Goal: Task Accomplishment & Management: Manage account settings

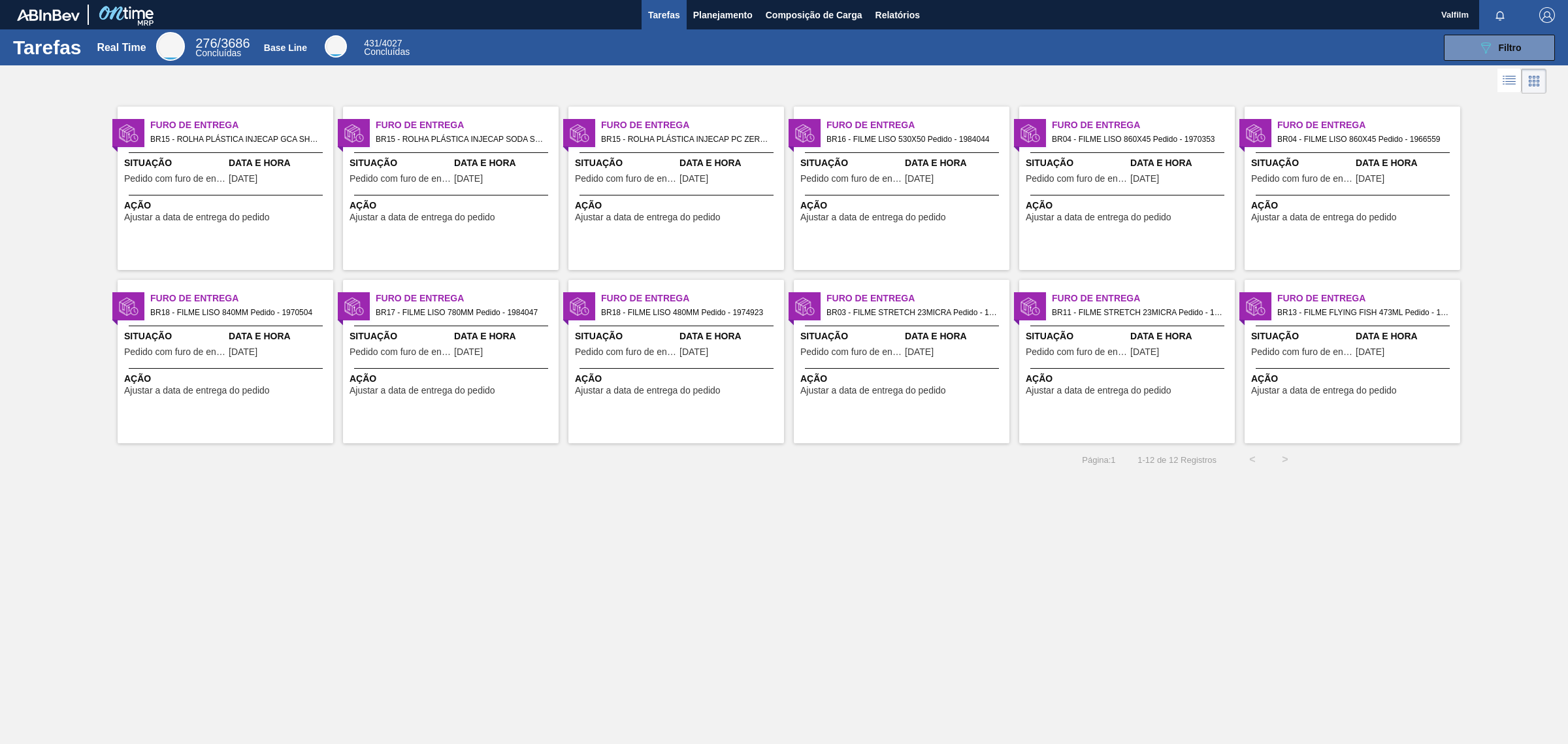
click at [487, 432] on div "Furo de Entrega BR17 - FILME LISO 780MM Pedido - 1984047 Situação Pedido com fu…" at bounding box center [451, 362] width 216 height 164
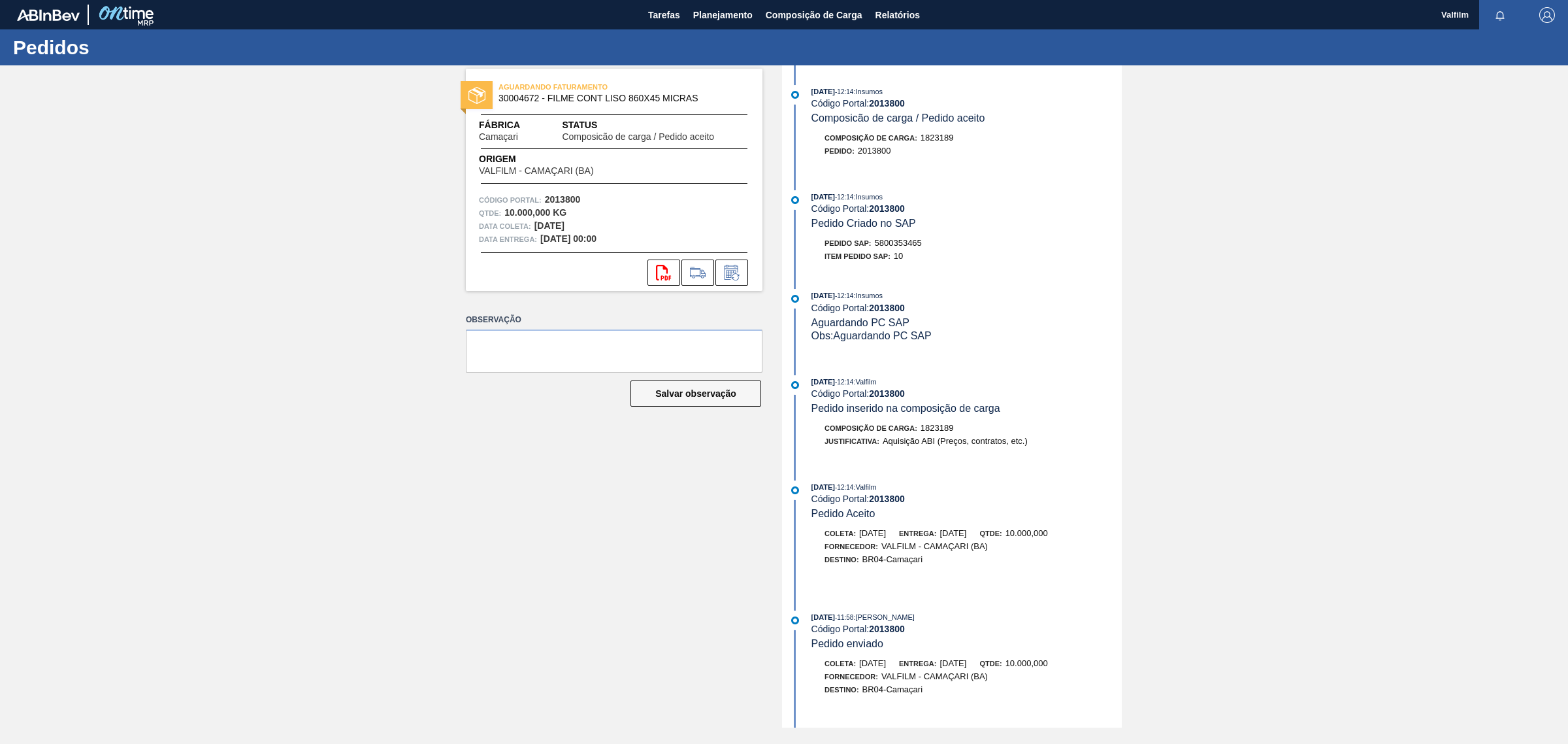
click at [894, 246] on span "5800353465" at bounding box center [898, 243] width 47 height 10
copy span "5800353465"
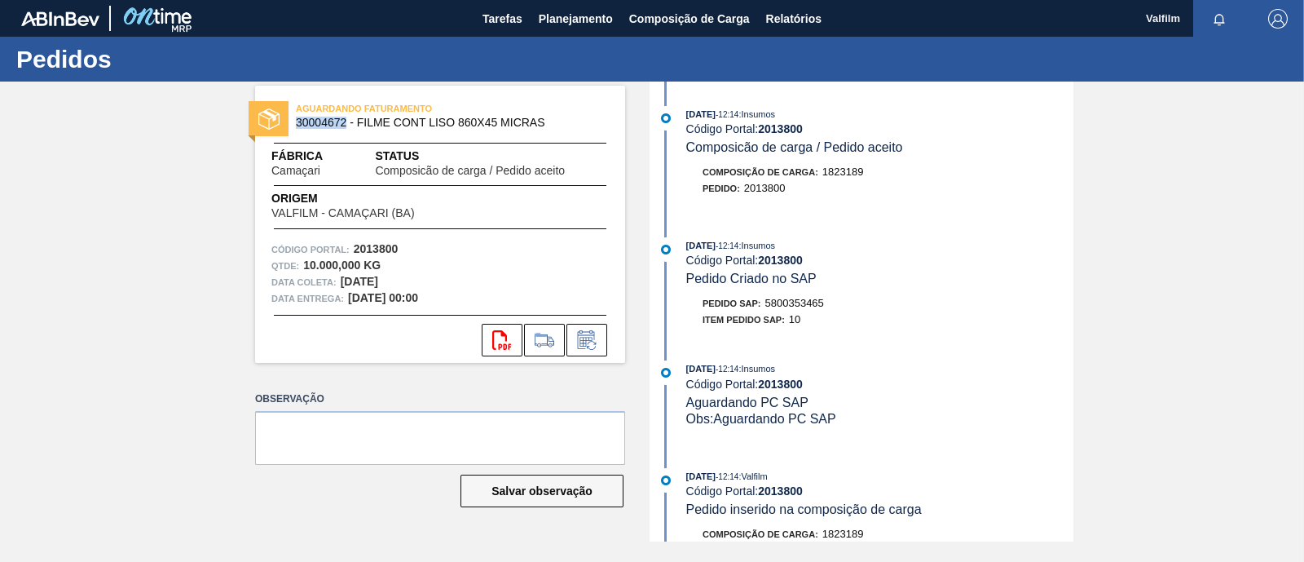
drag, startPoint x: 343, startPoint y: 123, endPoint x: 293, endPoint y: 125, distance: 49.7
click at [293, 124] on div "AGUARDANDO FATURAMENTO 30004672 - FILME CONT LISO 860X45 MICRAS" at bounding box center [440, 116] width 370 height 37
copy span "30004672"
click at [795, 130] on strong "2013800" at bounding box center [780, 128] width 45 height 13
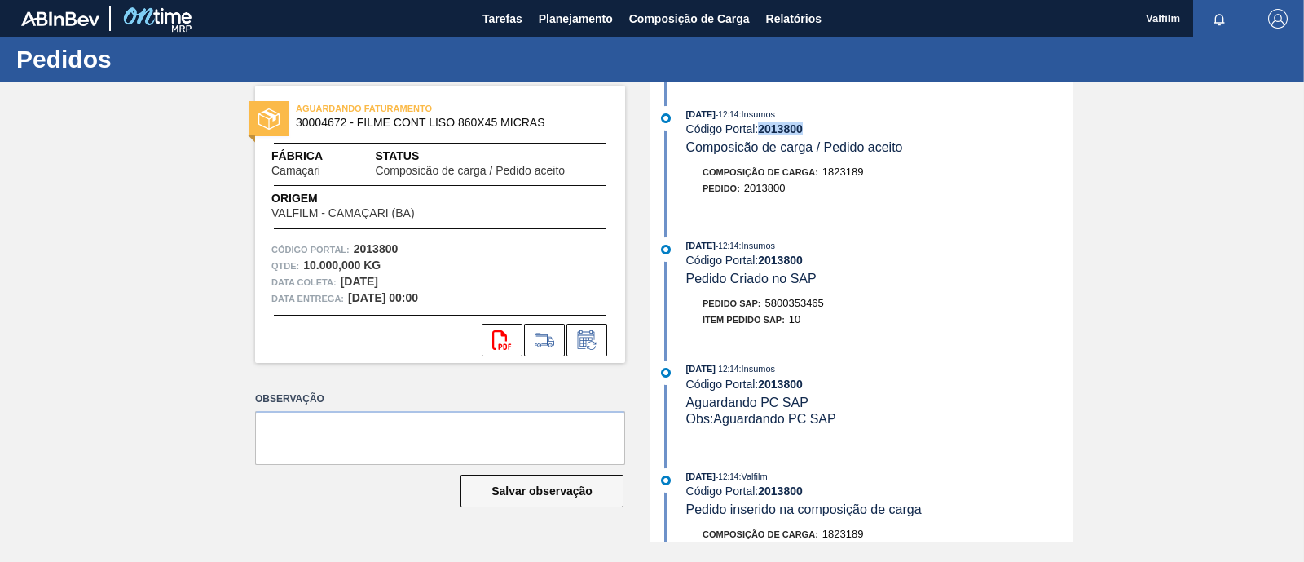
copy strong "2013800"
click at [972, 194] on div "Pedido : 2013801" at bounding box center [879, 188] width 387 height 16
click at [796, 304] on span "5800353466" at bounding box center [794, 303] width 59 height 12
click at [797, 305] on span "5800353466" at bounding box center [794, 303] width 59 height 12
copy span "5800353466"
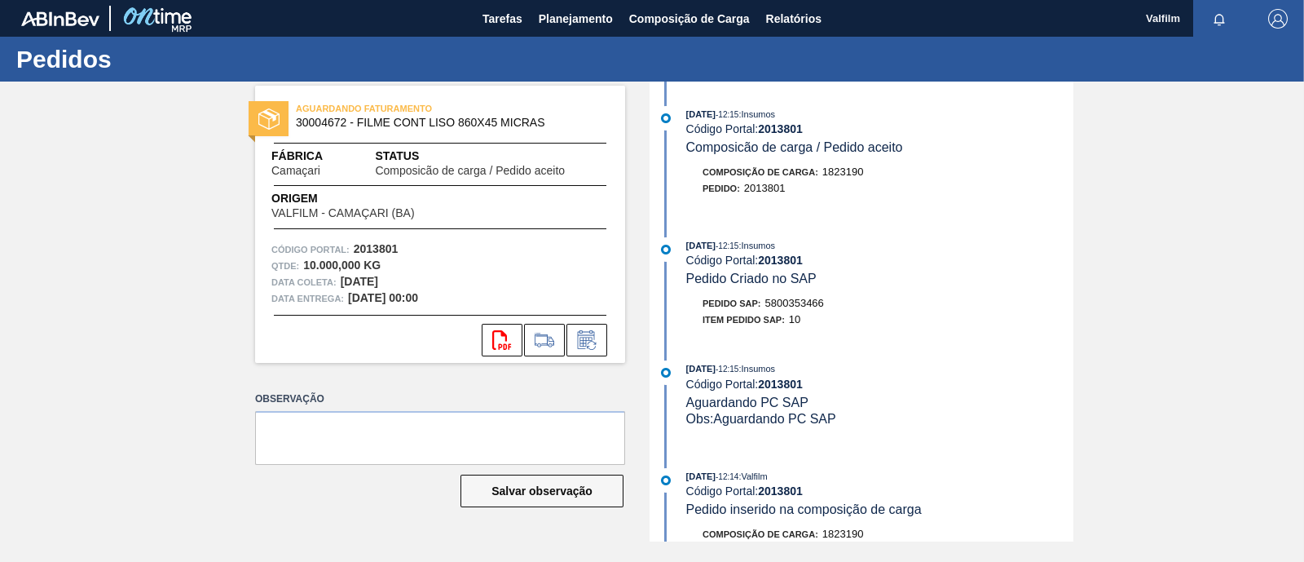
click at [795, 128] on strong "2013801" at bounding box center [780, 128] width 45 height 13
click at [795, 129] on strong "2013801" at bounding box center [780, 128] width 45 height 13
copy strong "2013801"
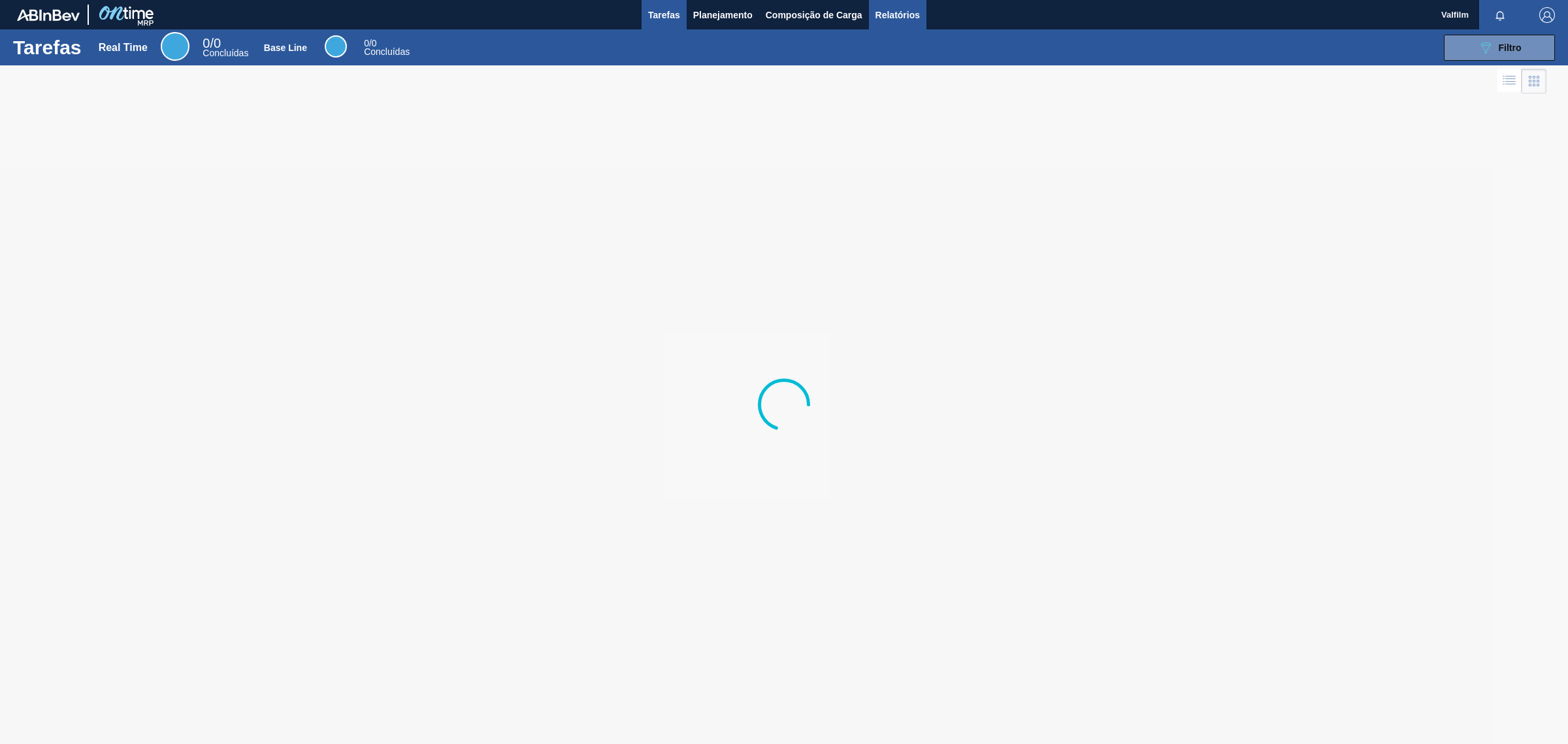
click at [909, 18] on span "Relatórios" at bounding box center [897, 15] width 44 height 16
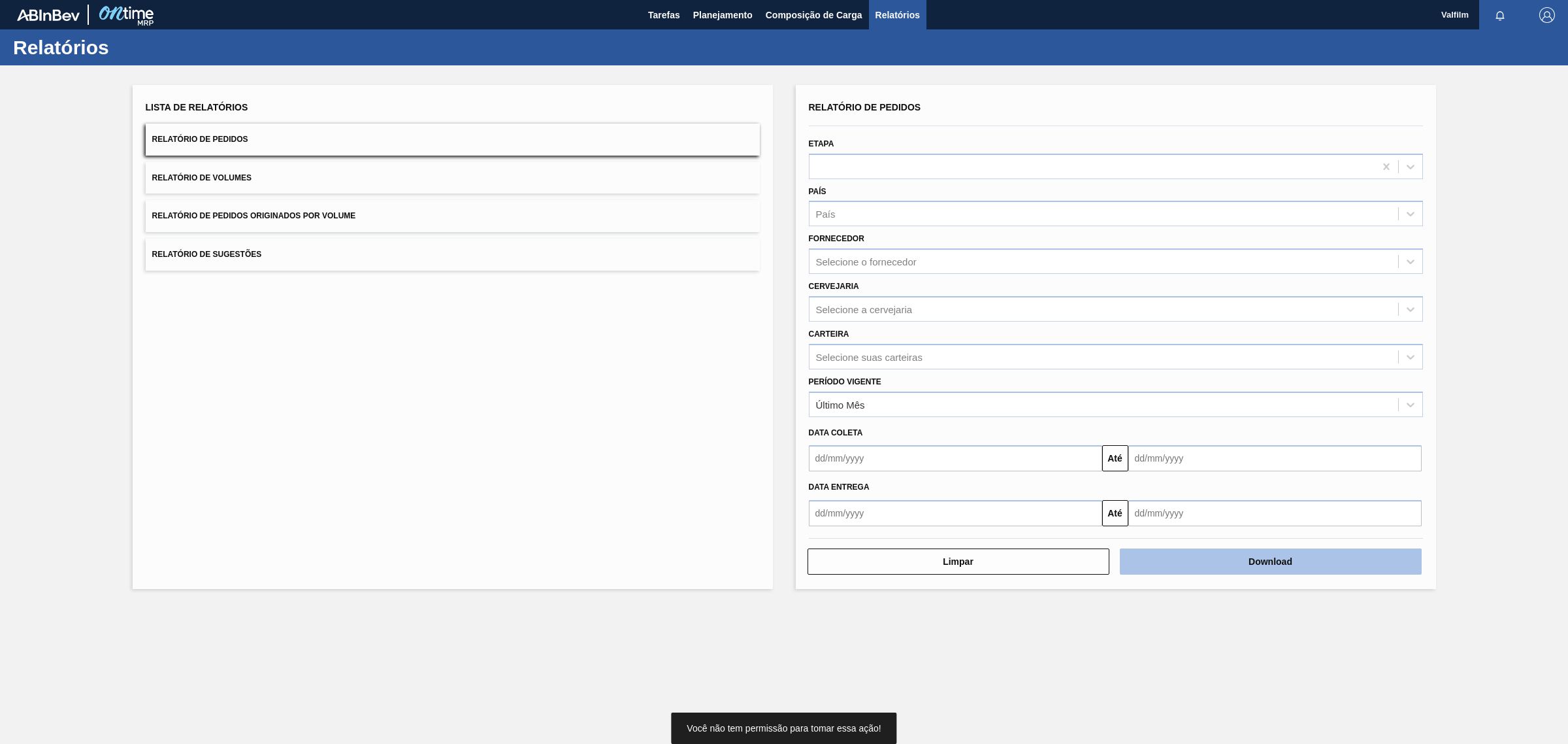
click at [1305, 564] on button "Download" at bounding box center [1271, 561] width 302 height 26
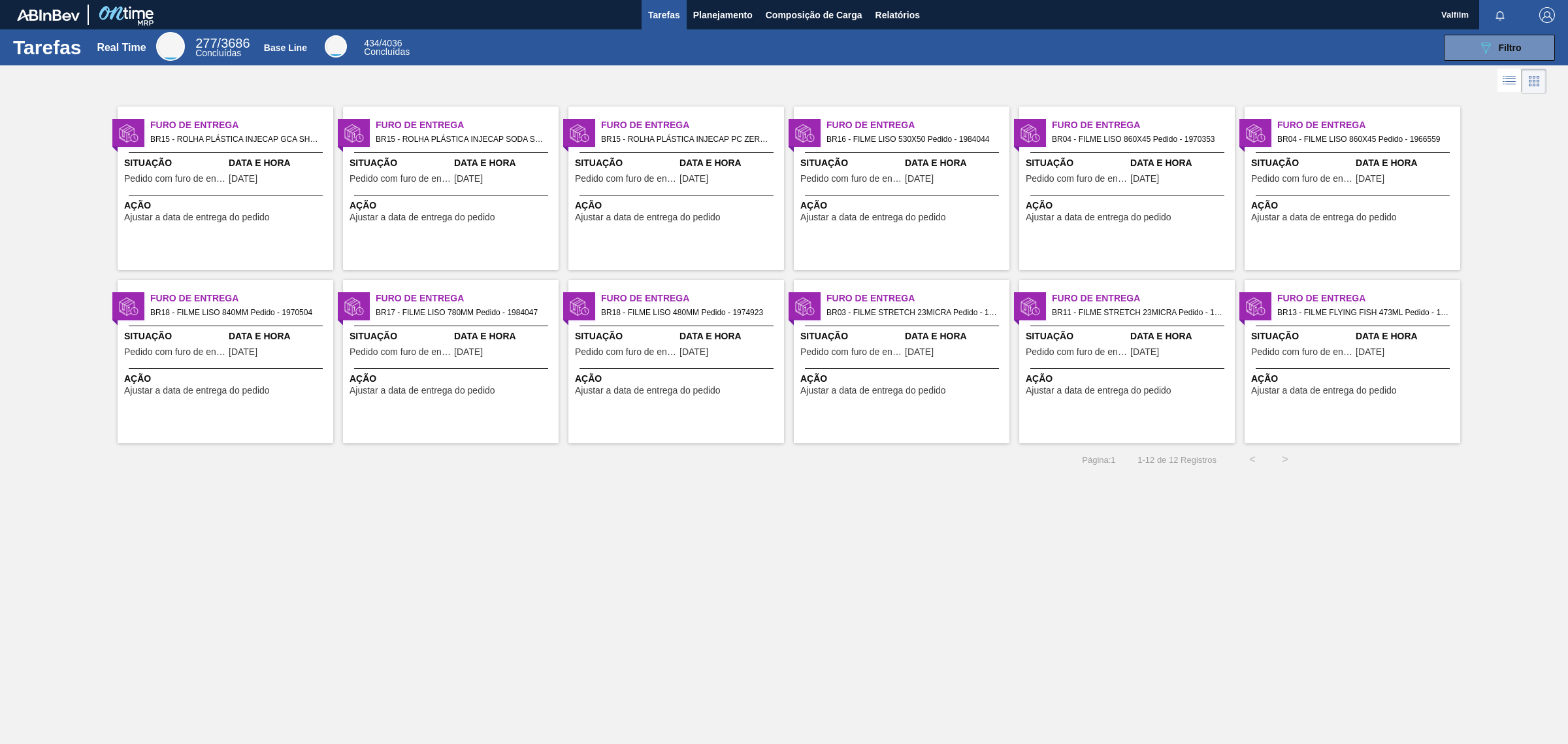
click at [531, 175] on div "Data e Hora [DATE]" at bounding box center [505, 172] width 101 height 32
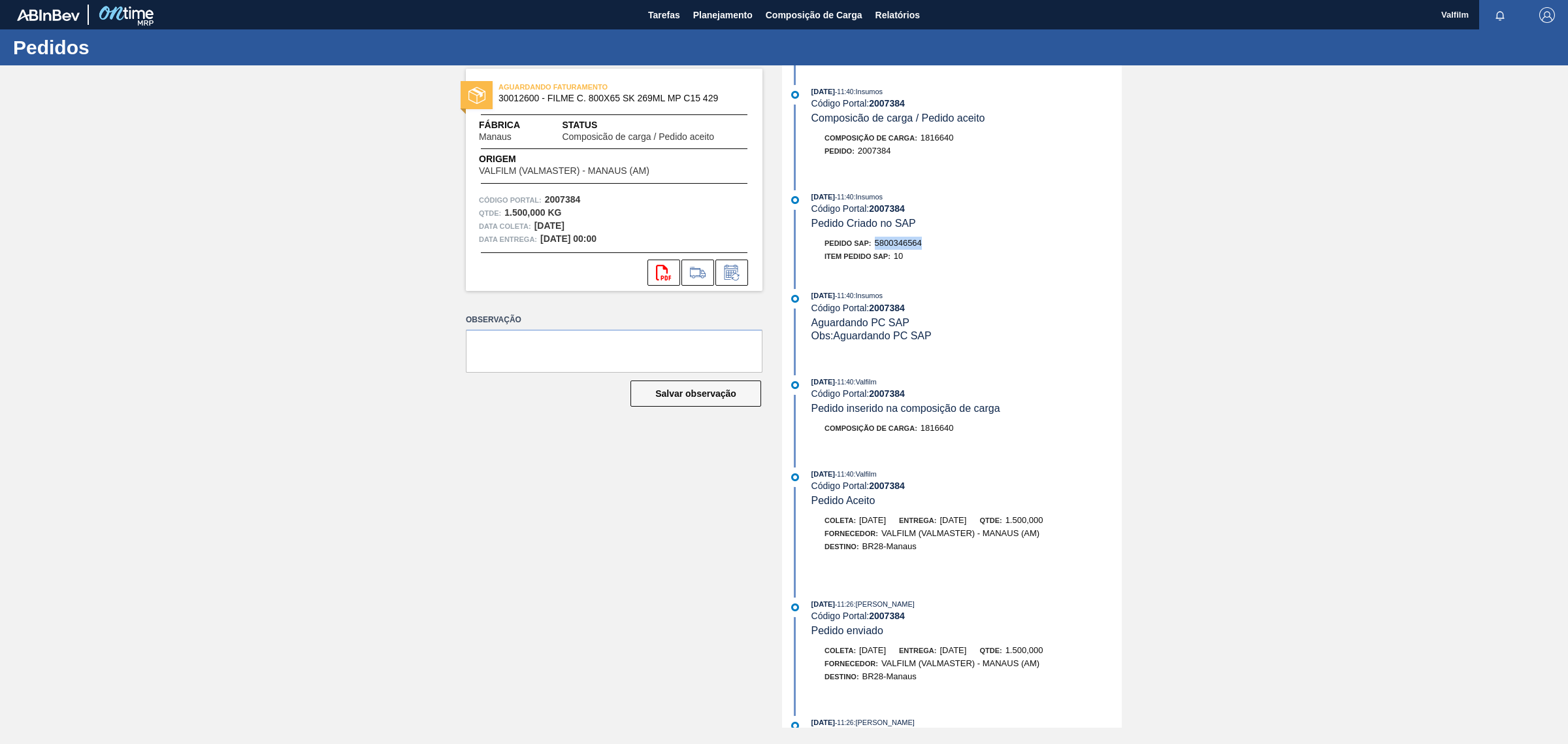
drag, startPoint x: 875, startPoint y: 244, endPoint x: 926, endPoint y: 253, distance: 51.8
click at [926, 249] on div "Pedido SAP: 5800346564" at bounding box center [966, 243] width 310 height 13
copy span "5800346564"
click at [887, 247] on span "5800346563" at bounding box center [898, 243] width 47 height 10
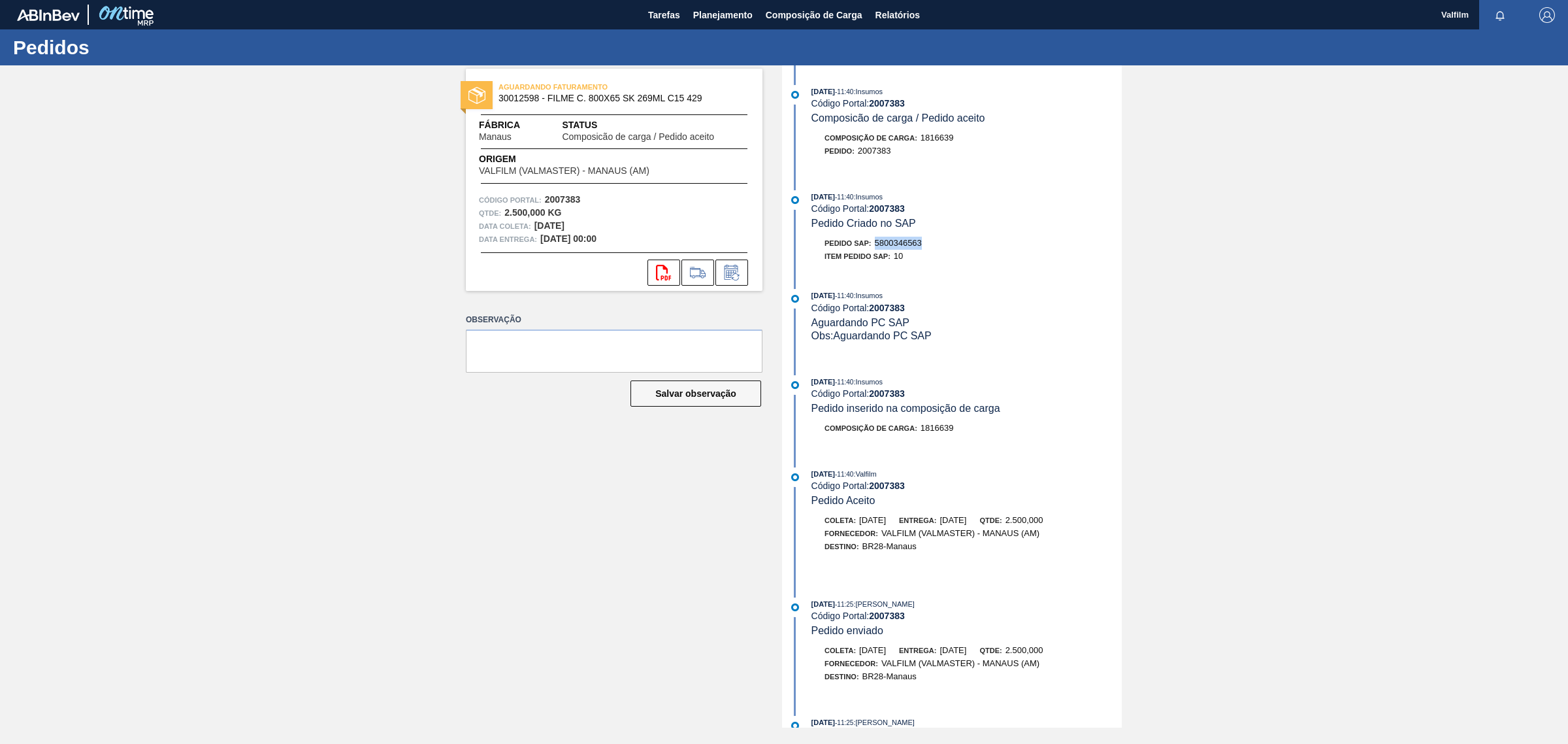
copy span "5800346563"
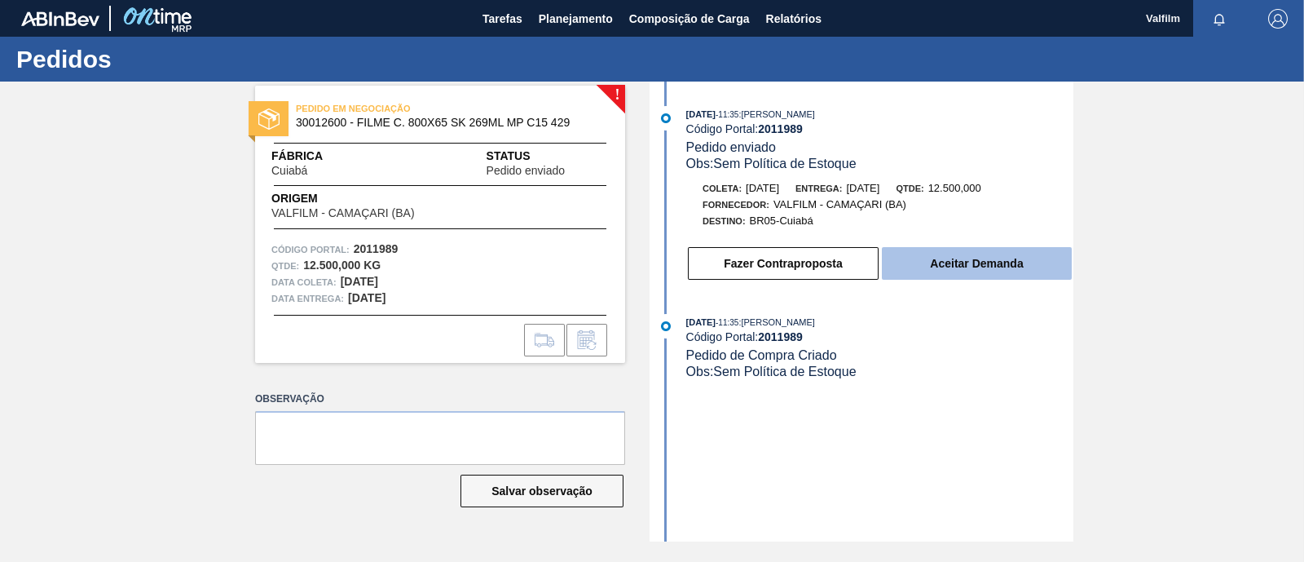
click at [994, 258] on button "Aceitar Demanda" at bounding box center [977, 263] width 190 height 33
click at [933, 270] on button "Aceitar Demanda" at bounding box center [977, 263] width 190 height 33
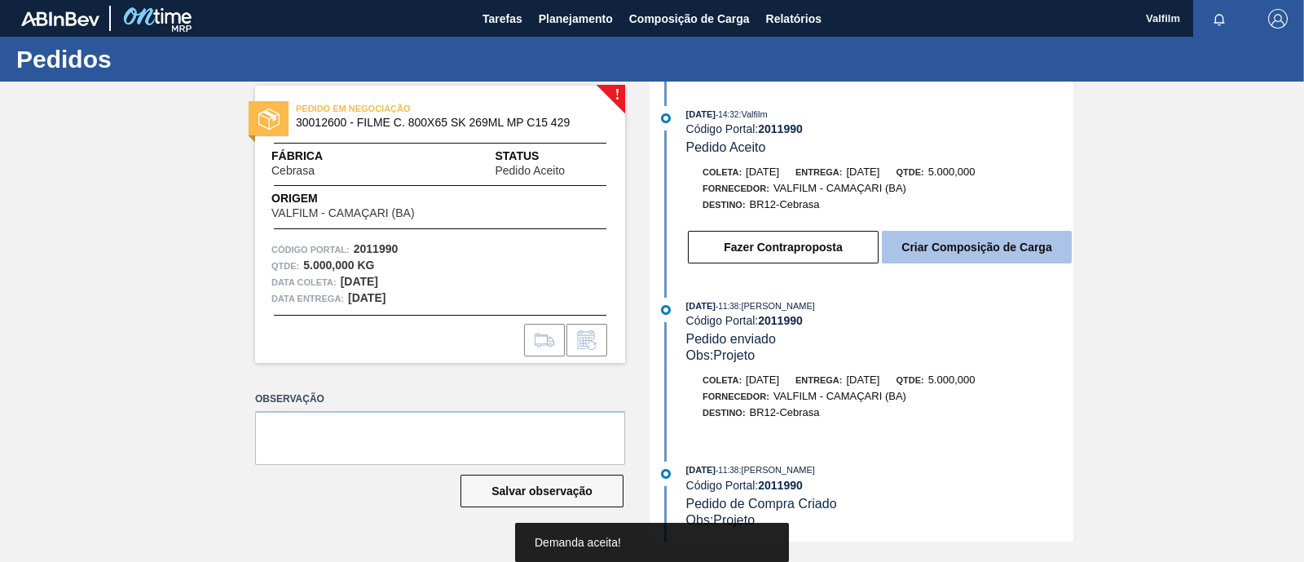
click at [989, 245] on button "Criar Composição de Carga" at bounding box center [977, 247] width 190 height 33
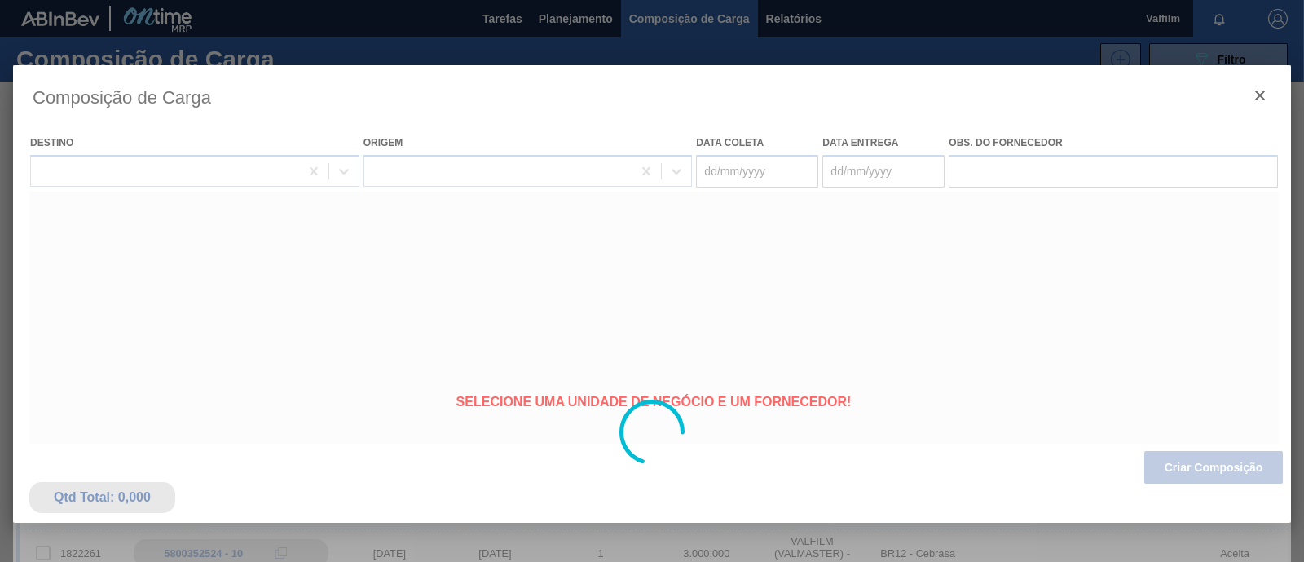
type coleta "18/09/2025"
type entrega "20/09/2025"
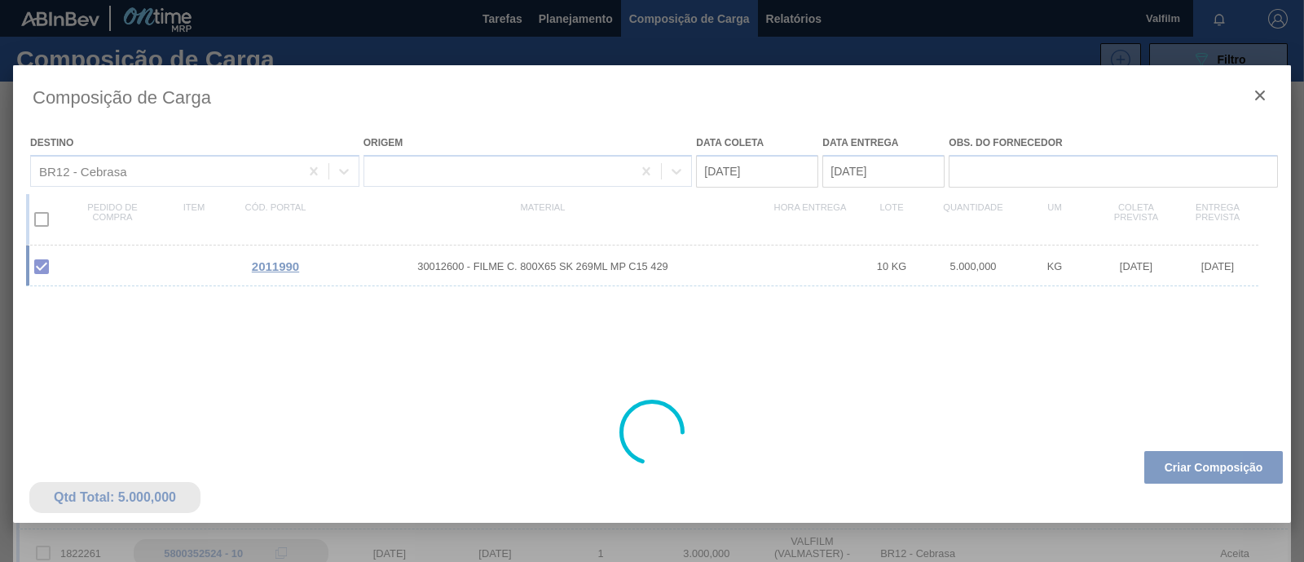
drag, startPoint x: 1184, startPoint y: 462, endPoint x: 1142, endPoint y: 470, distance: 43.2
click at [1182, 462] on div at bounding box center [652, 432] width 1278 height 734
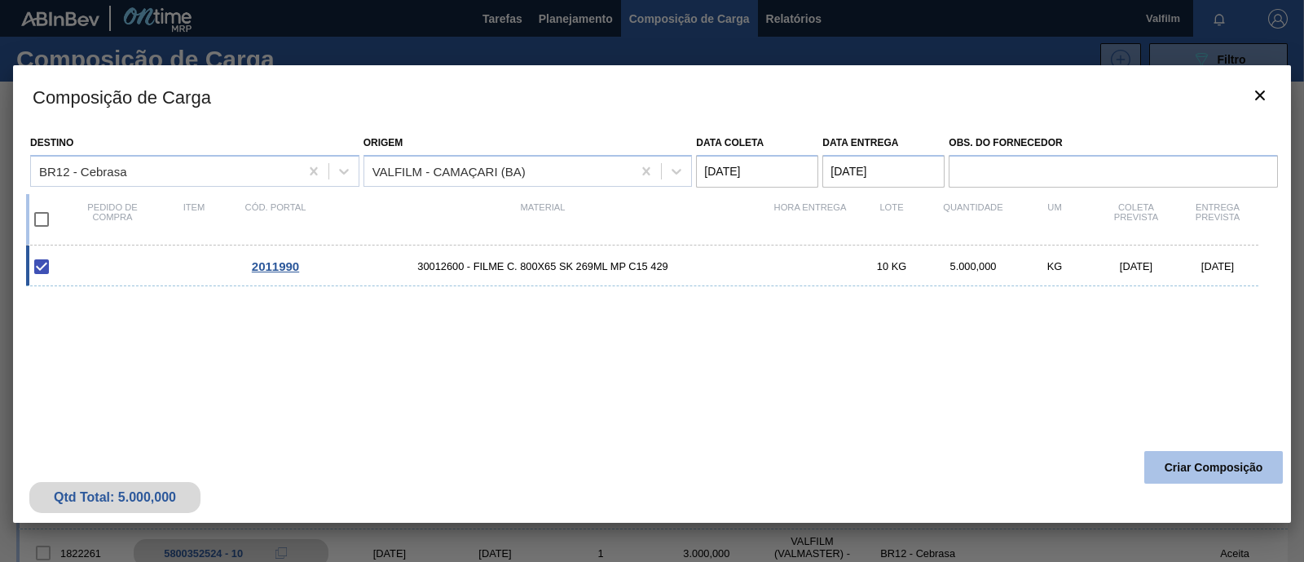
click at [1276, 468] on button "Criar Composição" at bounding box center [1213, 467] width 139 height 33
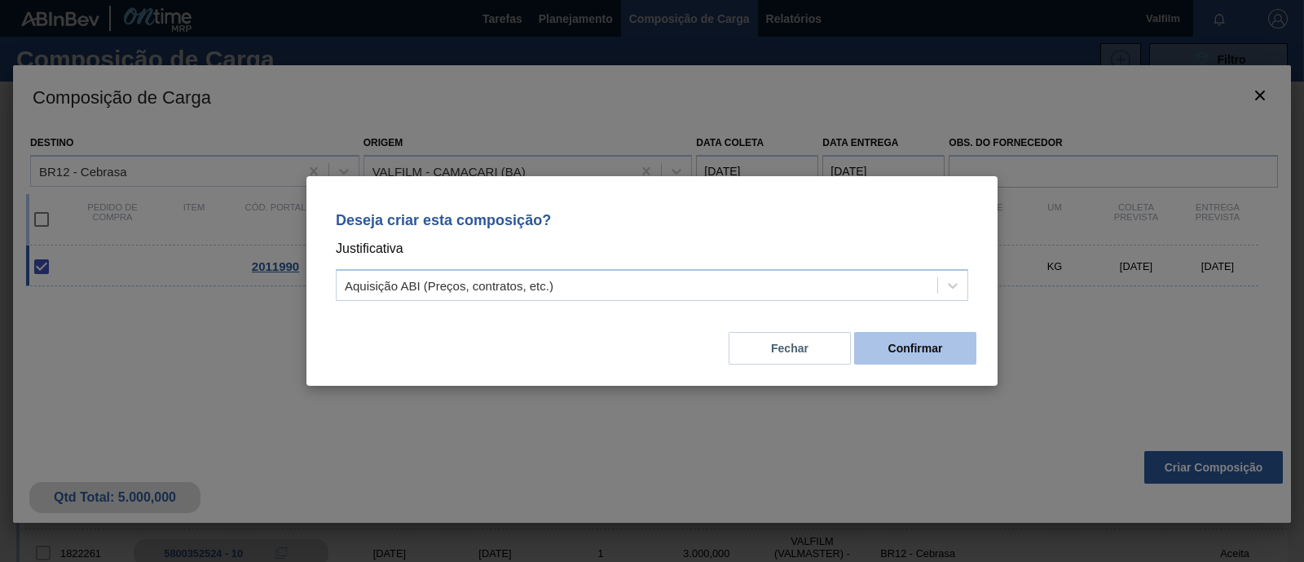
click at [936, 347] on button "Confirmar" at bounding box center [915, 348] width 122 height 33
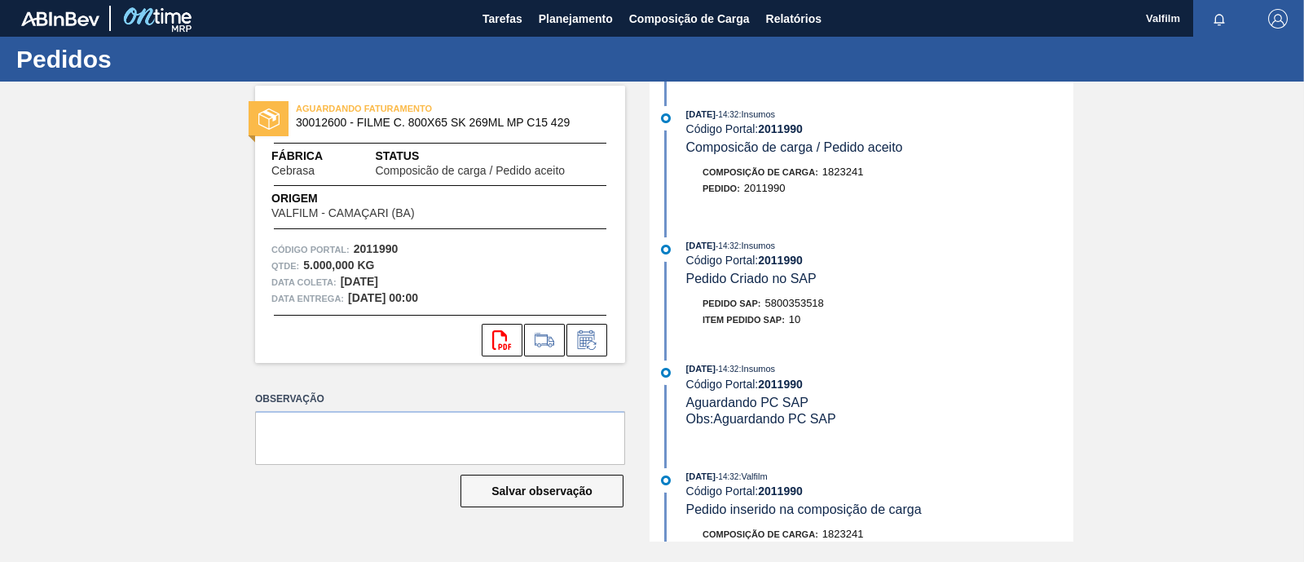
click at [793, 302] on span "5800353518" at bounding box center [794, 303] width 59 height 12
click at [790, 306] on span "5800353518" at bounding box center [794, 303] width 59 height 12
click at [815, 304] on span "5800353517" at bounding box center [794, 303] width 59 height 12
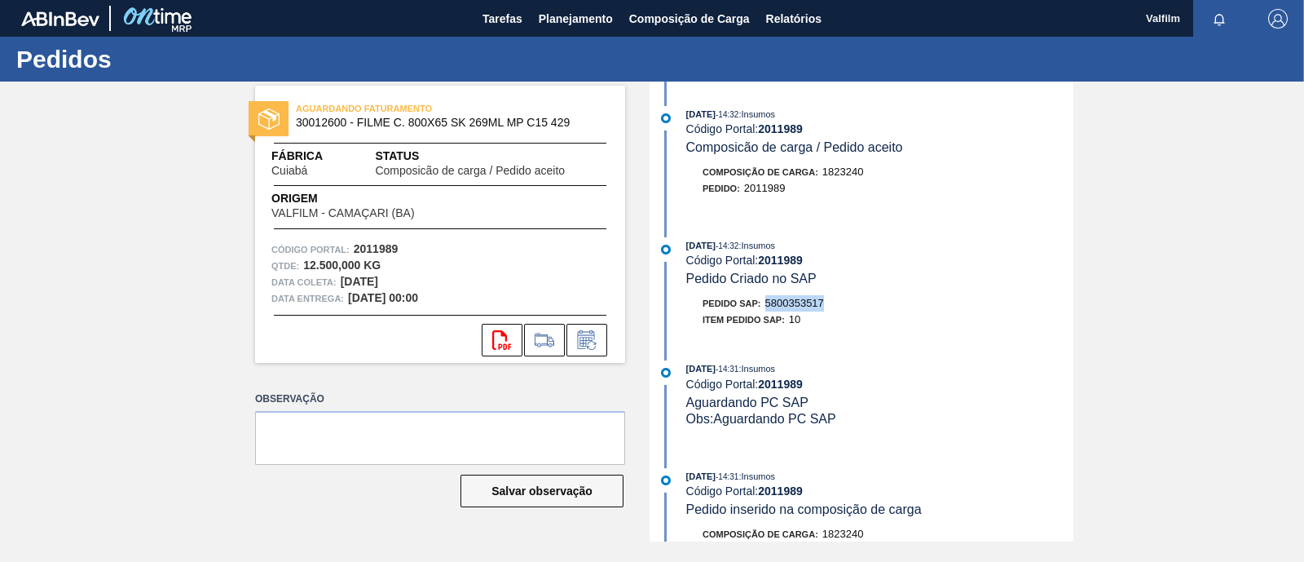
click at [815, 303] on span "5800353517" at bounding box center [794, 303] width 59 height 12
copy span "5800353517"
click at [856, 332] on div "[DATE] 14:32 : Insumos Código Portal: 2011989 Pedido Criado no SAP Pedido SAP: …" at bounding box center [864, 286] width 420 height 99
click at [604, 336] on button at bounding box center [587, 340] width 41 height 33
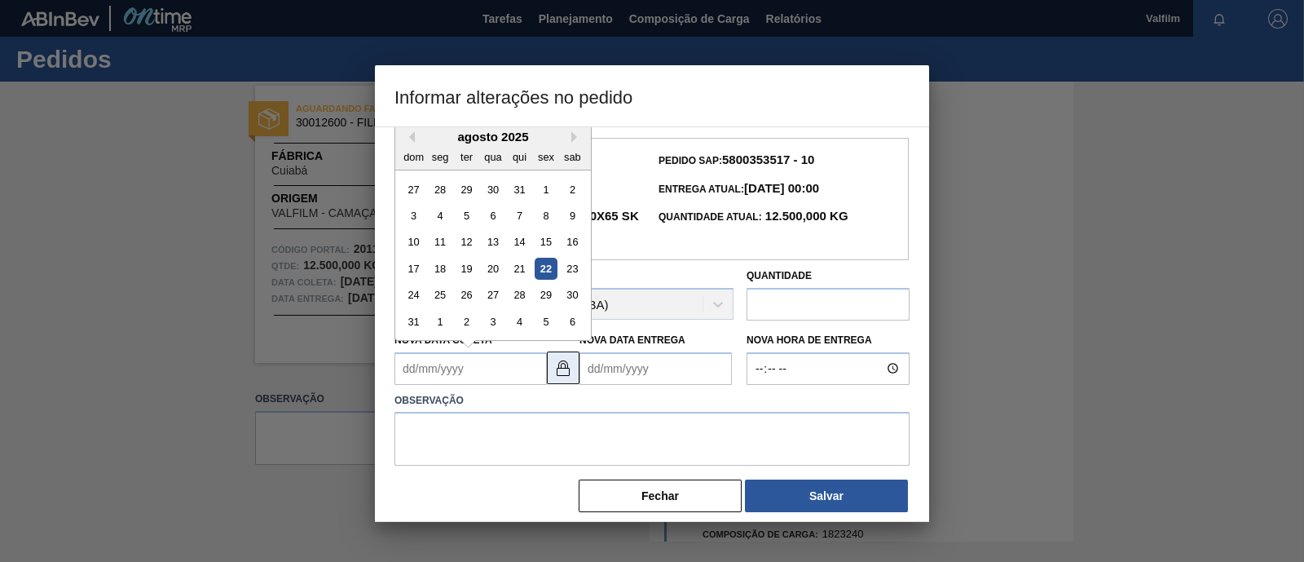
drag, startPoint x: 546, startPoint y: 380, endPoint x: 565, endPoint y: 373, distance: 20.1
click at [547, 380] on div "Nova Data [PERSON_NAME] Previous Month Next Month agosto 2025 dom seg ter qua q…" at bounding box center [564, 354] width 352 height 60
click at [565, 371] on img at bounding box center [563, 368] width 20 height 20
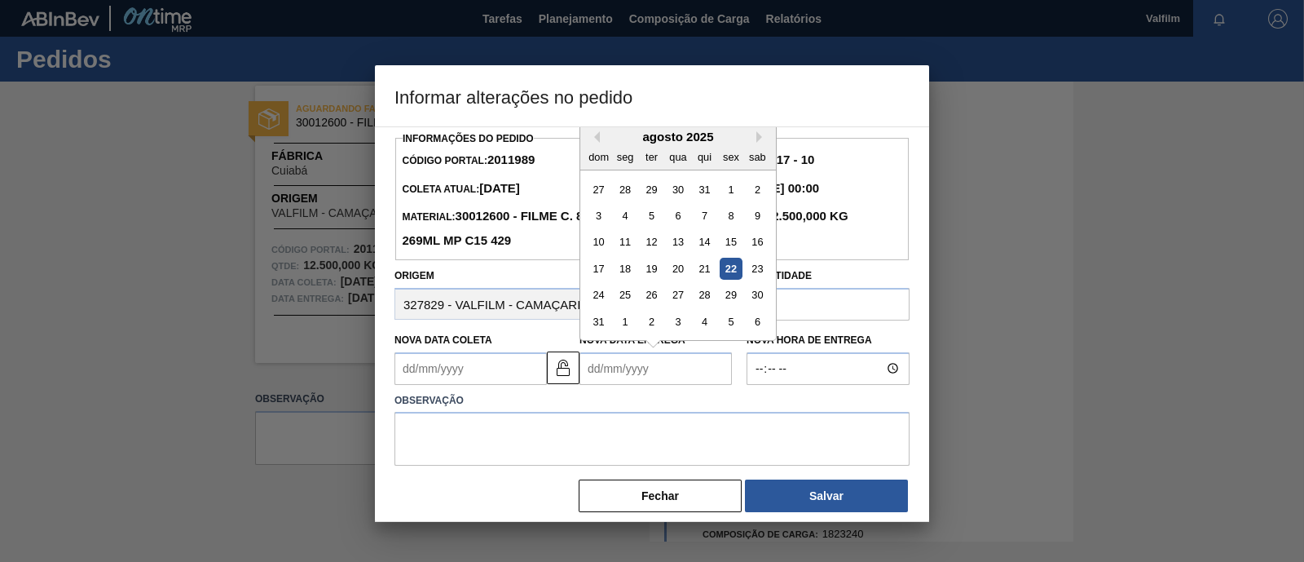
click at [630, 384] on Entrega2011989 "Nova Data Entrega" at bounding box center [656, 368] width 152 height 33
type Entrega2011989 "20092"
